Goal: Navigation & Orientation: Find specific page/section

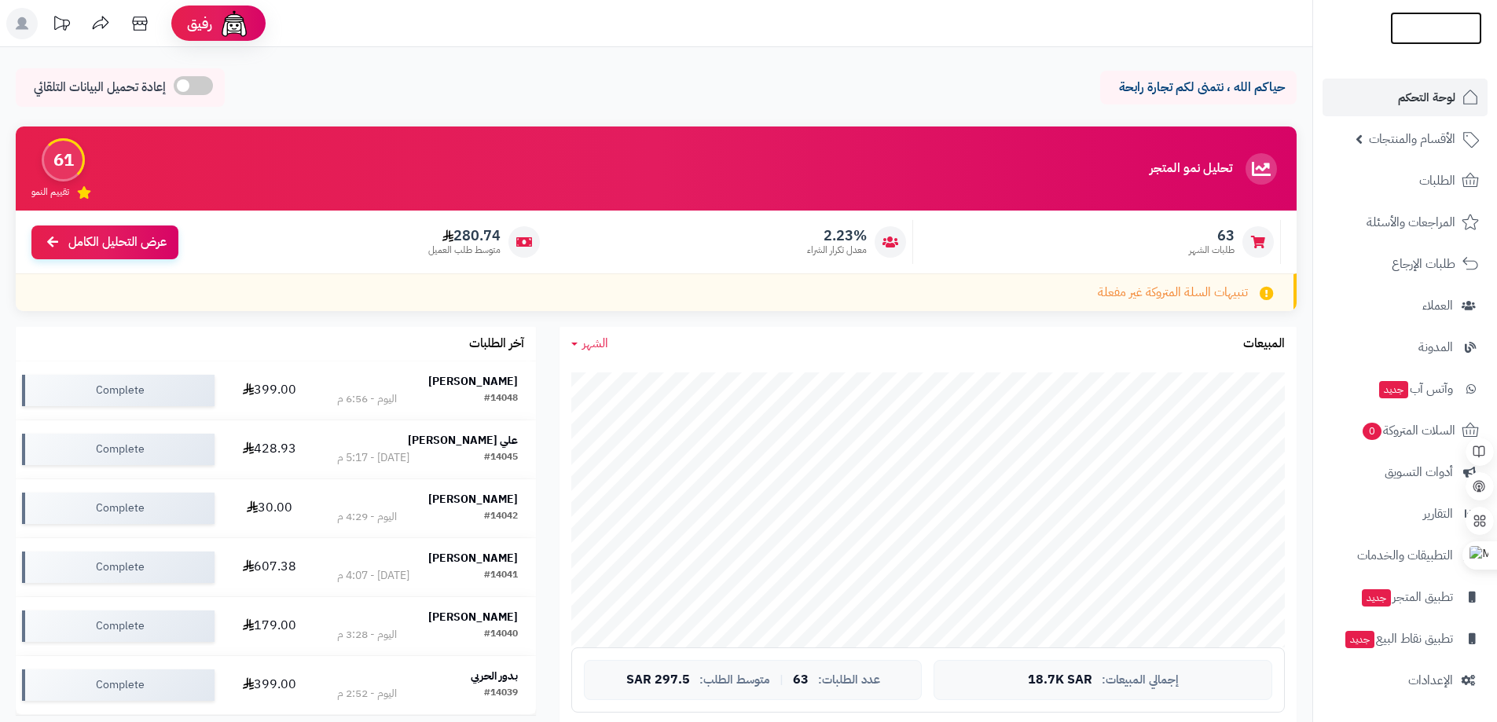
click at [1444, 42] on img at bounding box center [1436, 58] width 92 height 33
click at [1429, 36] on img at bounding box center [1436, 52] width 92 height 33
click at [1431, 40] on img at bounding box center [1436, 56] width 92 height 33
click at [1434, 42] on img at bounding box center [1436, 58] width 92 height 33
click at [1418, 39] on img at bounding box center [1436, 55] width 92 height 33
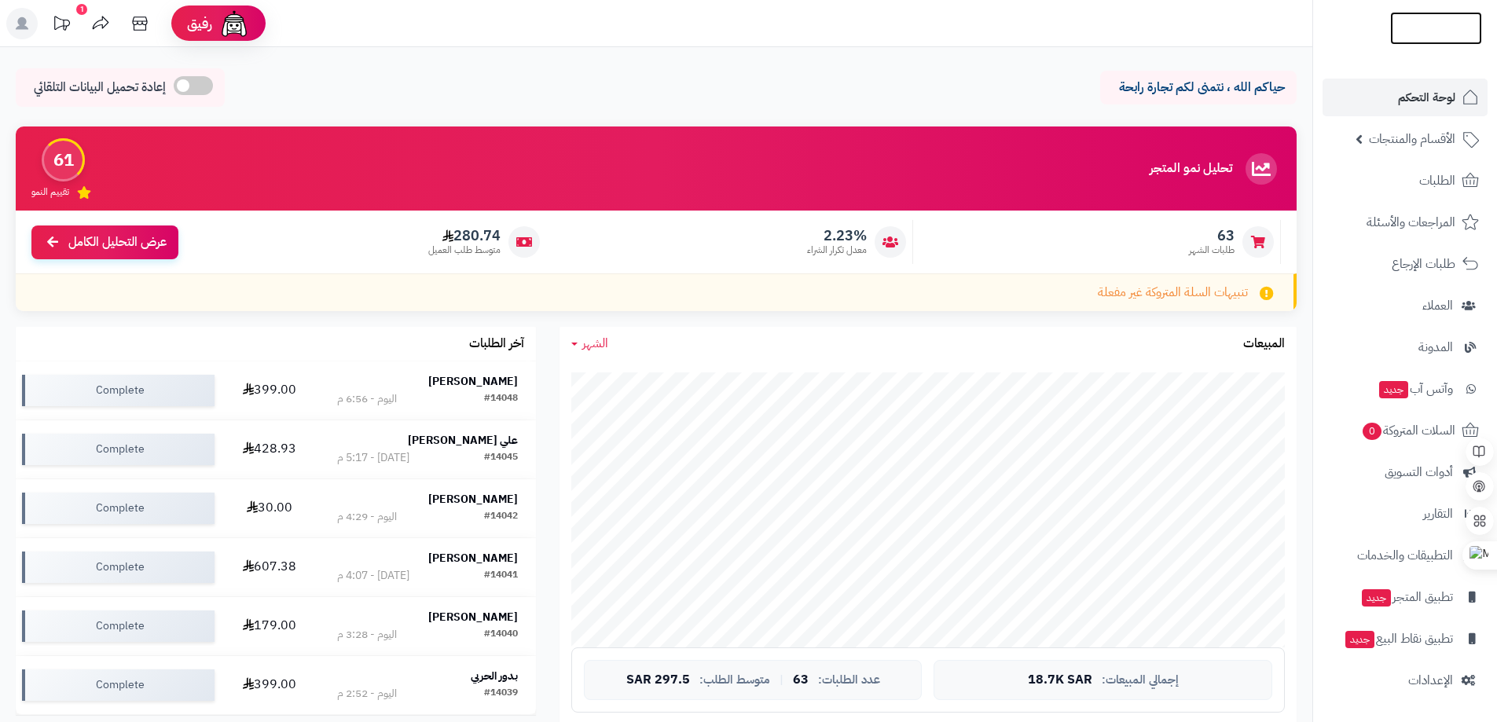
click at [1414, 40] on img at bounding box center [1436, 56] width 92 height 33
